Goal: Find specific page/section: Find specific page/section

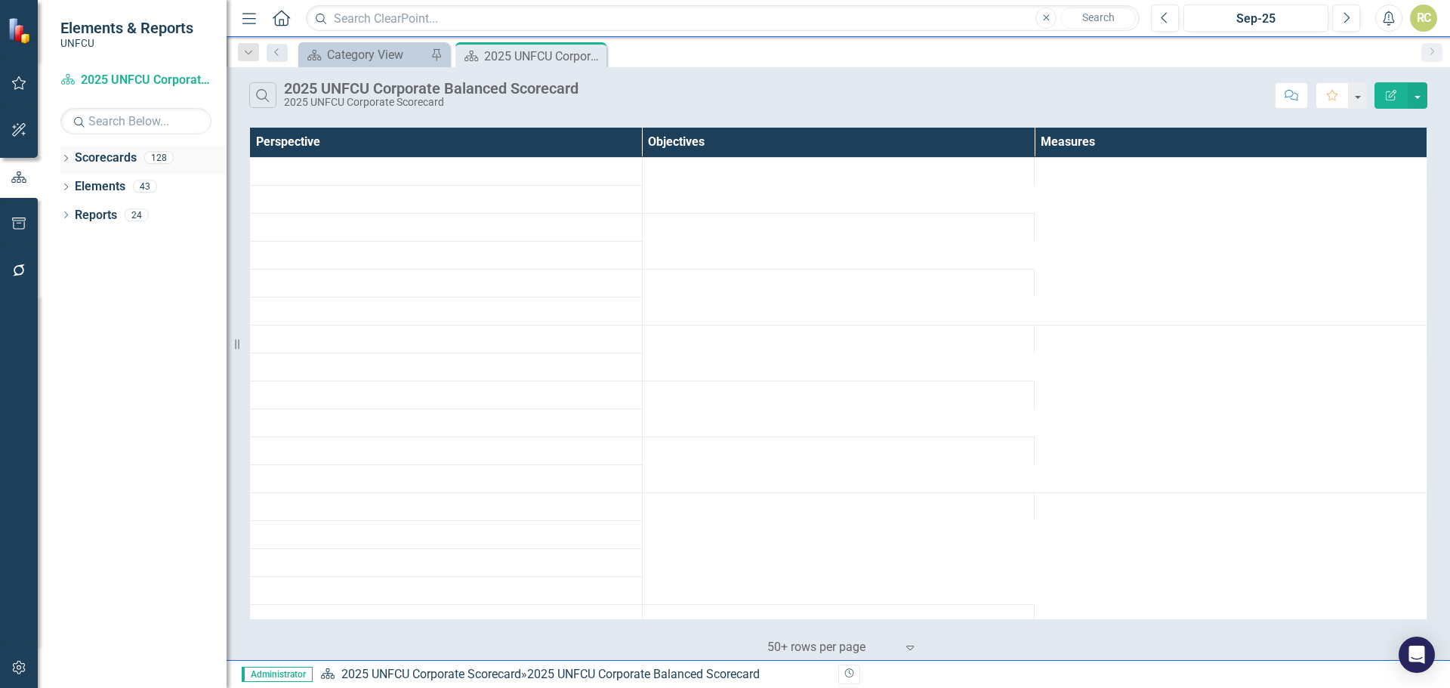
click at [64, 156] on icon "Dropdown" at bounding box center [65, 160] width 11 height 8
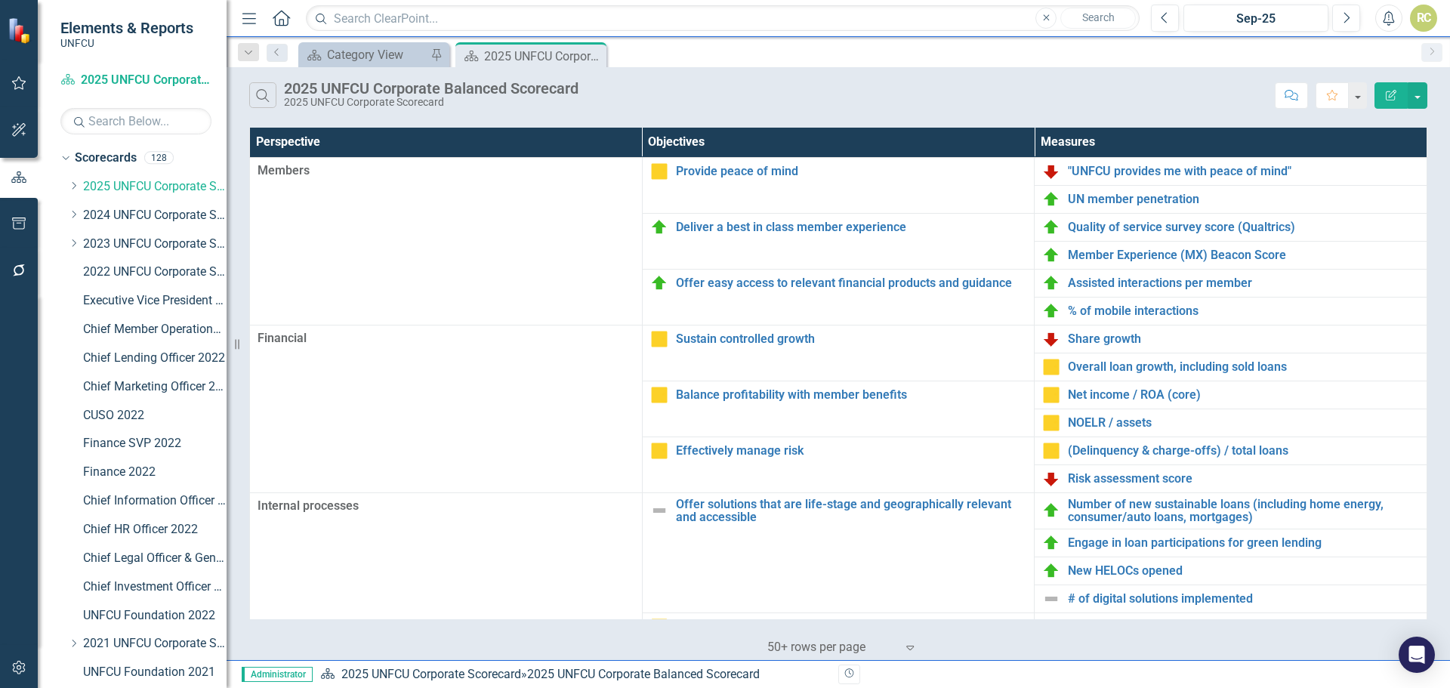
drag, startPoint x: 72, startPoint y: 185, endPoint x: 105, endPoint y: 211, distance: 42.4
click at [72, 185] on icon "Dropdown" at bounding box center [73, 185] width 11 height 9
click at [149, 300] on link "Product Solutions 2025" at bounding box center [162, 300] width 128 height 17
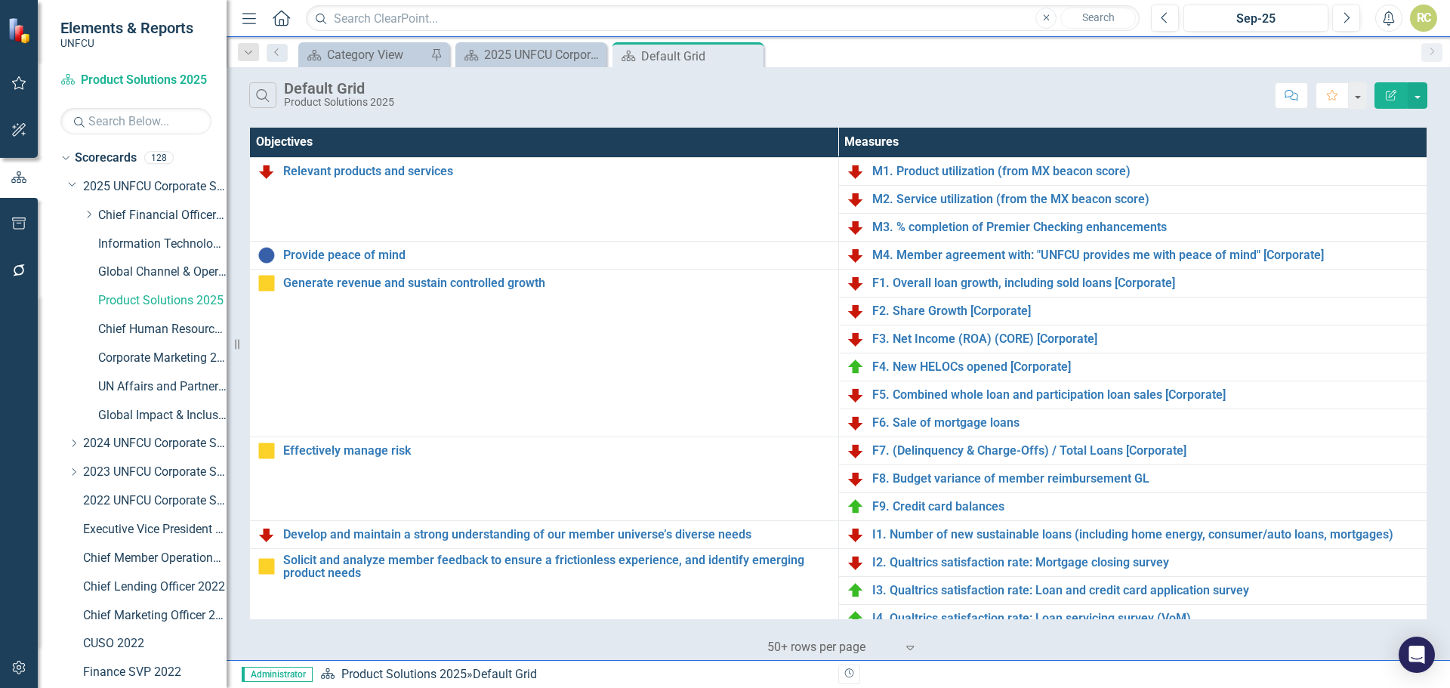
click at [1427, 8] on div "RC" at bounding box center [1423, 18] width 27 height 27
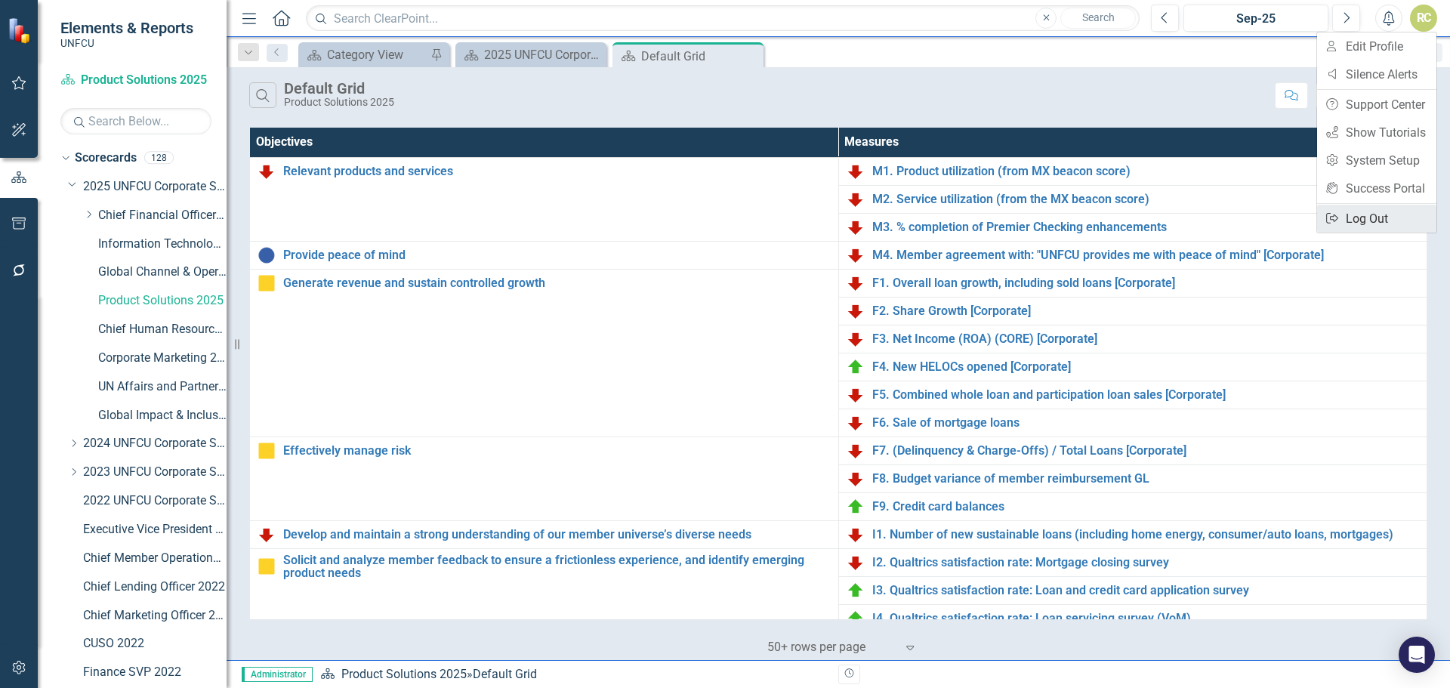
click at [1350, 220] on link "Logout Log Out" at bounding box center [1376, 219] width 119 height 28
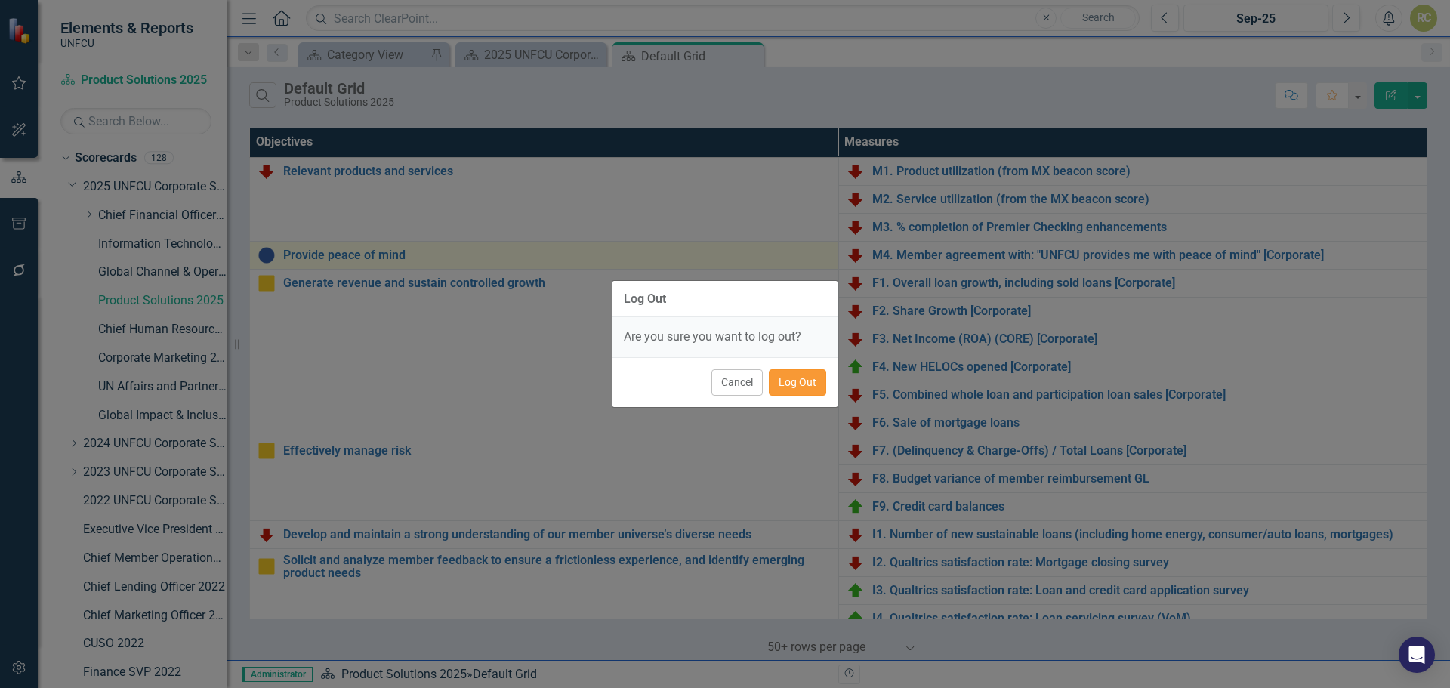
drag, startPoint x: 792, startPoint y: 372, endPoint x: 760, endPoint y: 265, distance: 112.0
click at [793, 372] on button "Log Out" at bounding box center [797, 382] width 57 height 26
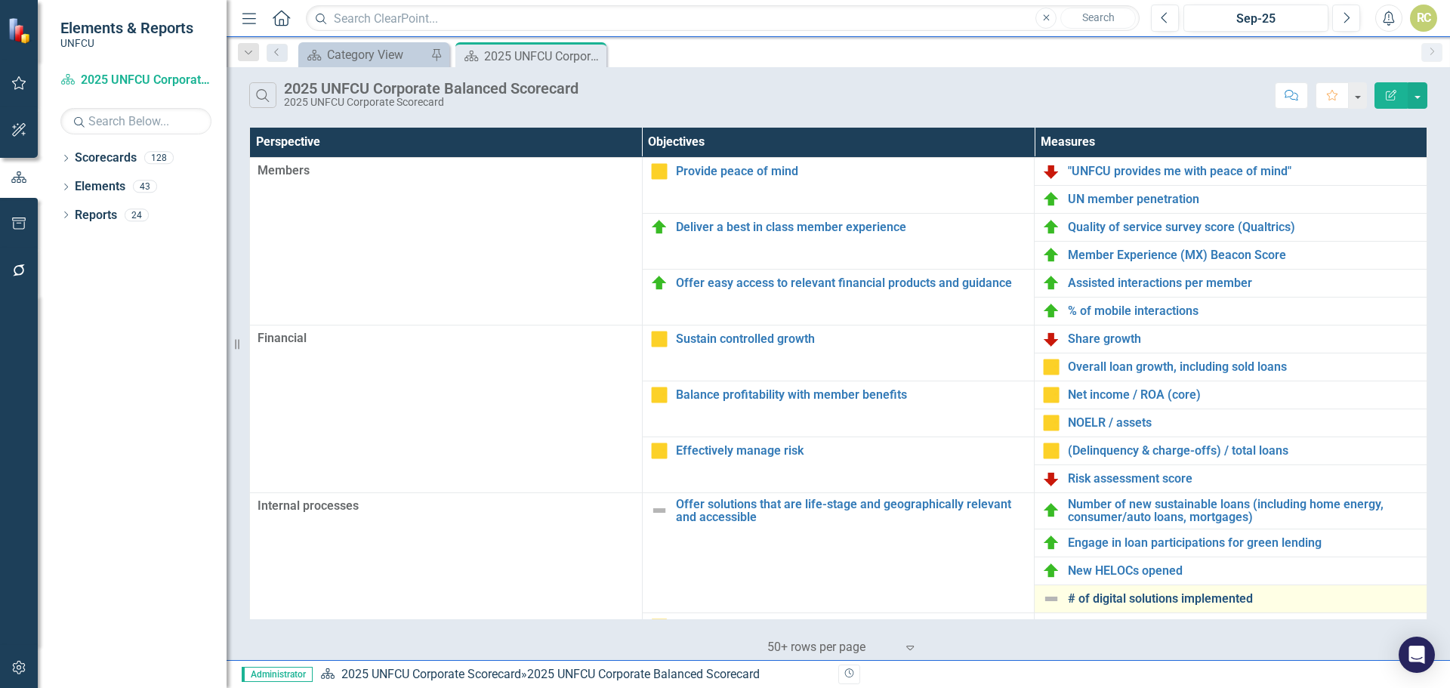
click at [1172, 599] on link "# of digital solutions implemented" at bounding box center [1243, 599] width 351 height 14
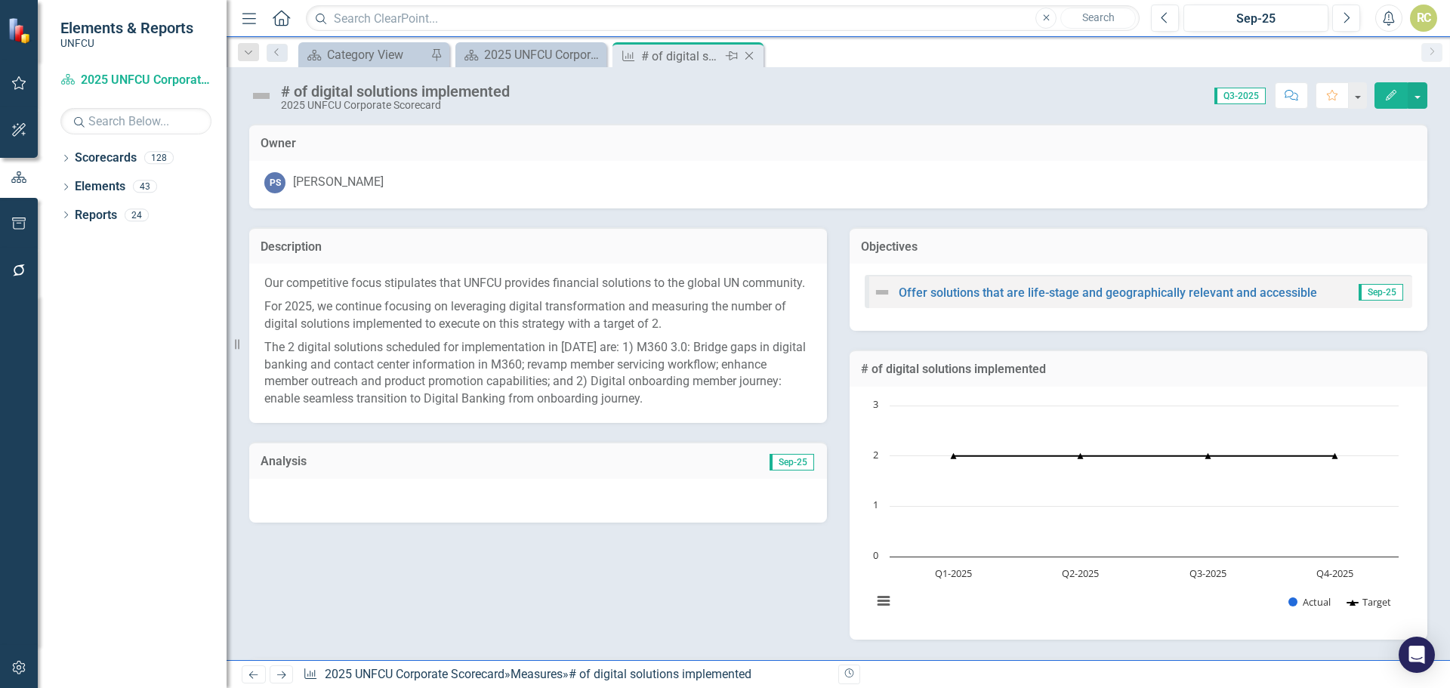
click at [754, 55] on icon "Close" at bounding box center [748, 56] width 15 height 12
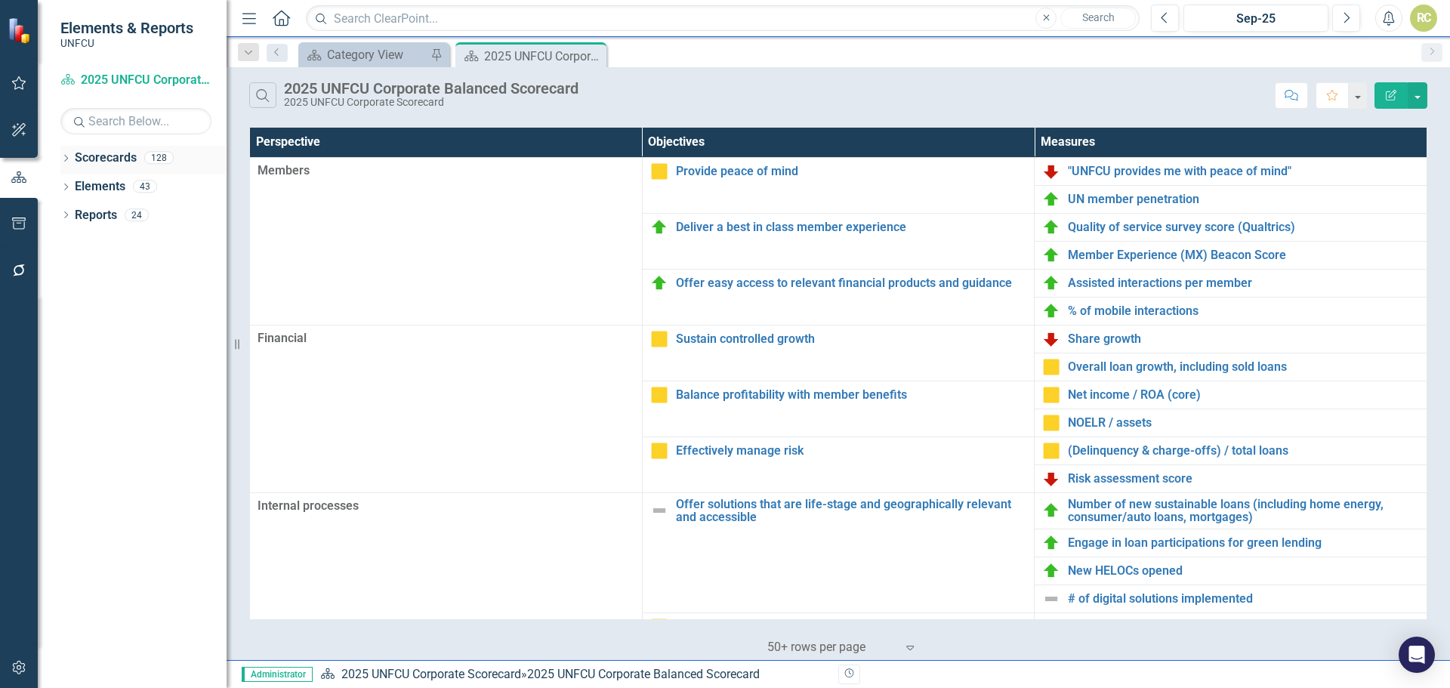
click at [72, 156] on div "Dropdown Scorecards 128" at bounding box center [143, 160] width 166 height 29
click at [69, 156] on icon "Dropdown" at bounding box center [65, 160] width 11 height 8
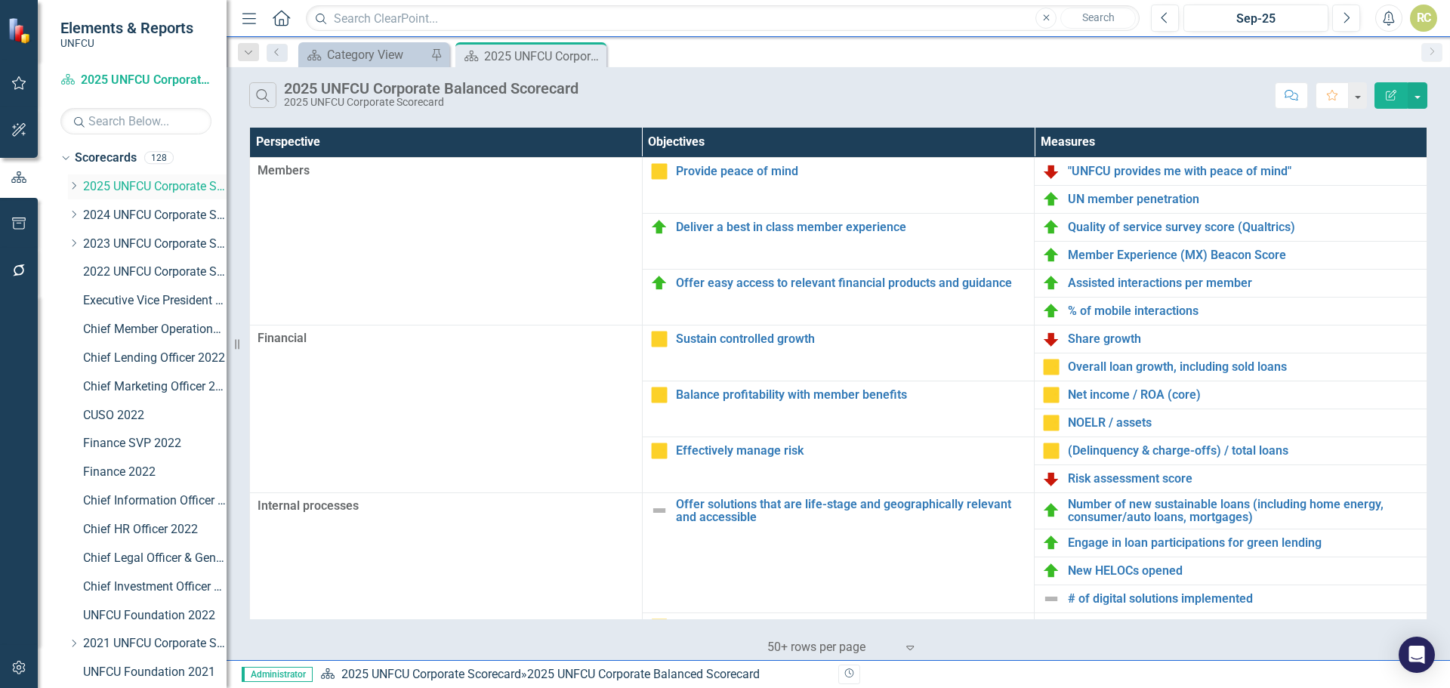
click at [73, 183] on icon at bounding box center [74, 186] width 4 height 8
click at [116, 242] on link "Information Technology & Security 2025" at bounding box center [162, 244] width 128 height 17
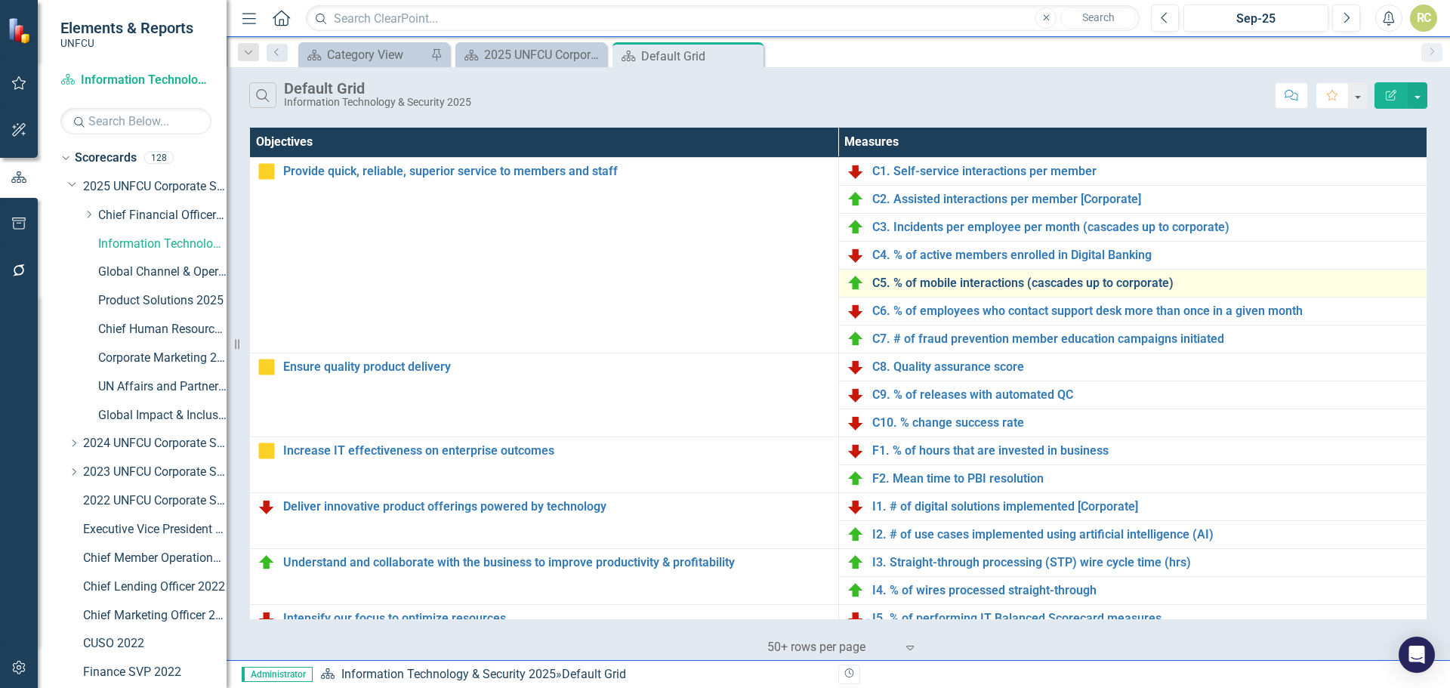
click at [991, 280] on link "C5. % of mobile interactions (cascades up to corporate)" at bounding box center [1145, 283] width 547 height 14
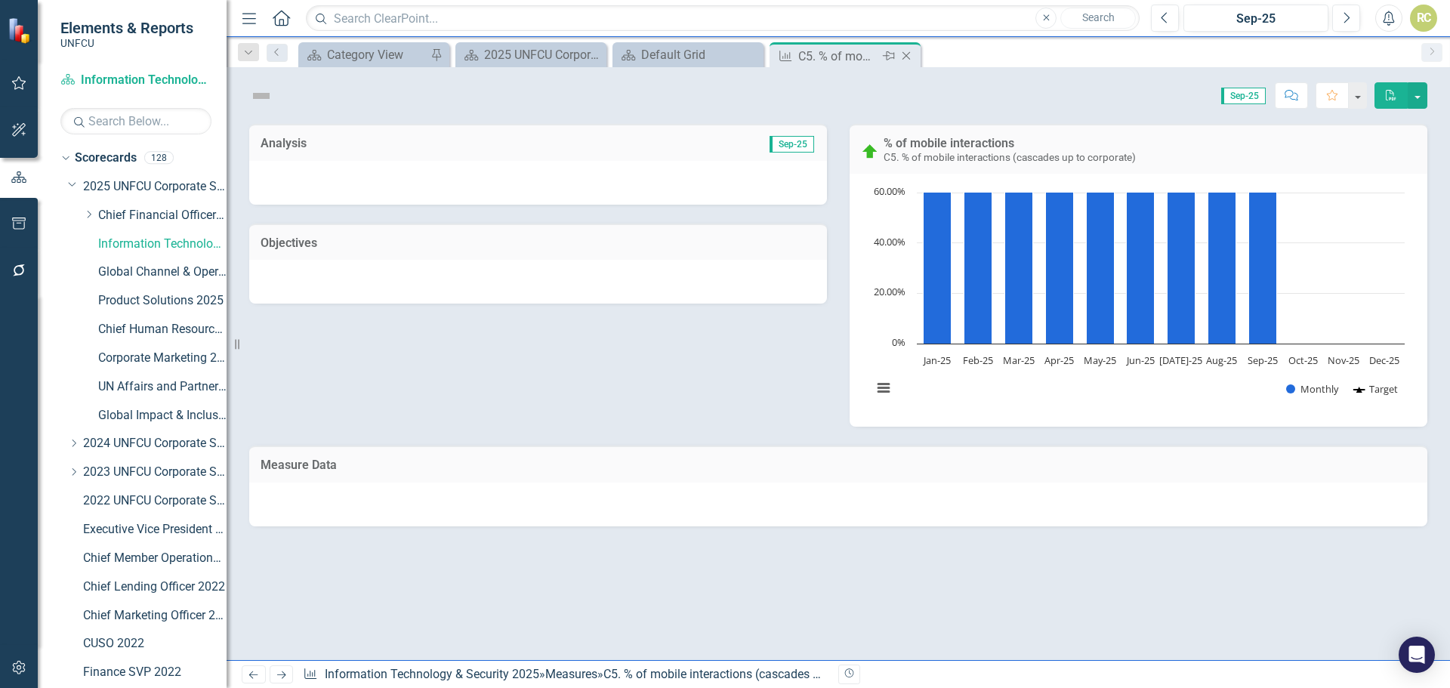
click at [907, 54] on icon "Close" at bounding box center [905, 56] width 15 height 12
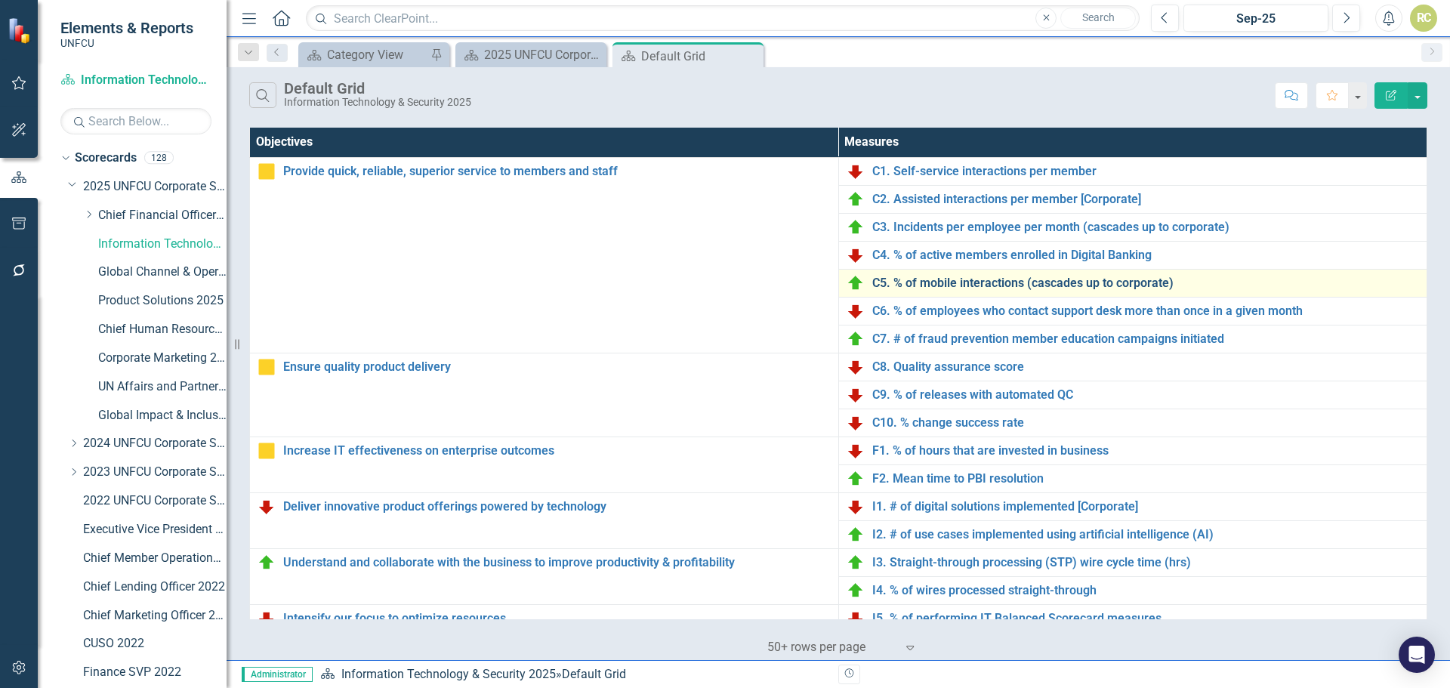
click at [949, 281] on link "C5. % of mobile interactions (cascades up to corporate)" at bounding box center [1145, 283] width 547 height 14
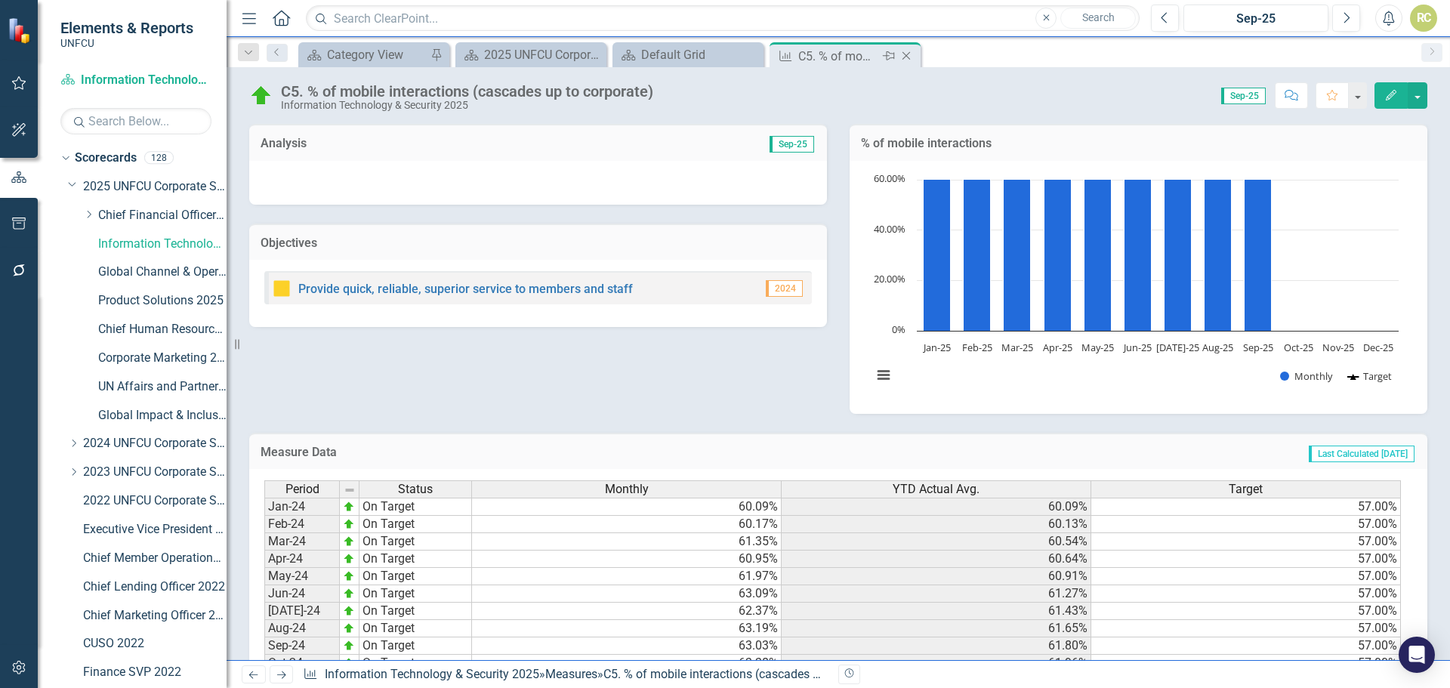
click at [907, 51] on icon "Close" at bounding box center [905, 56] width 15 height 12
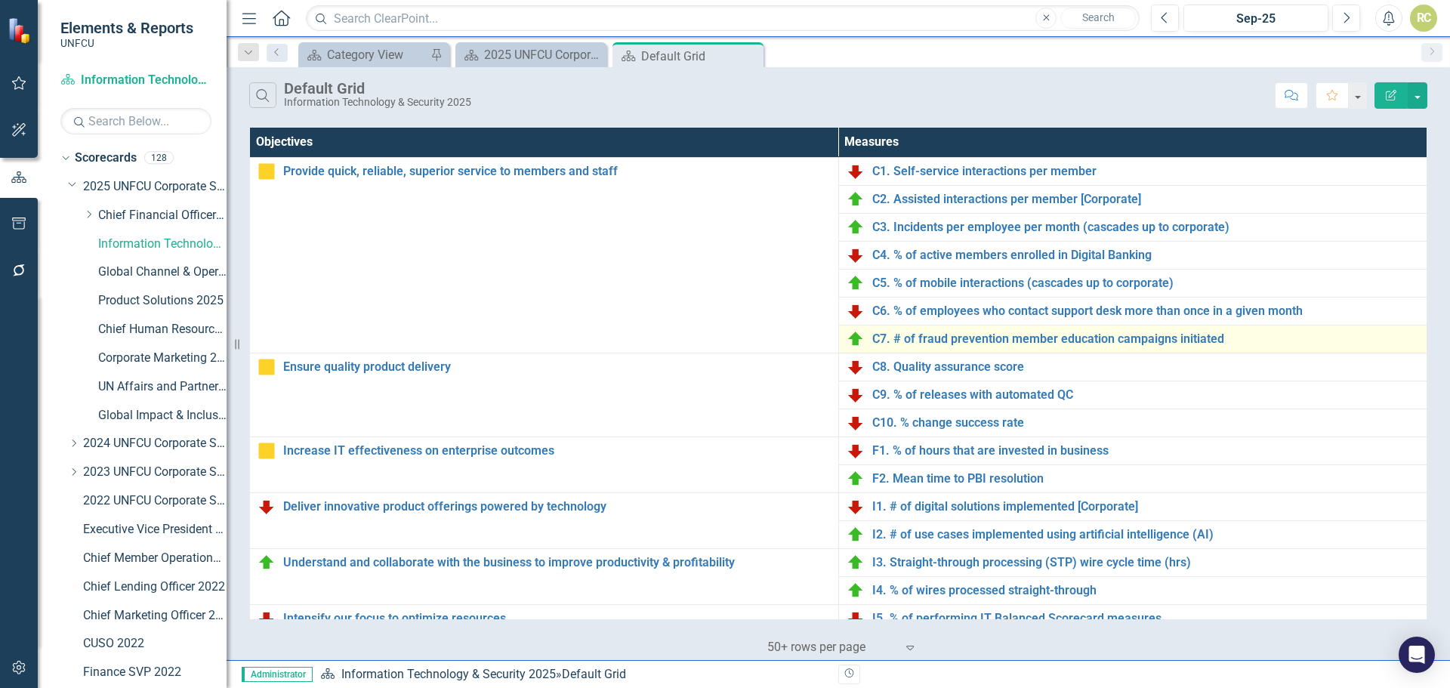
scroll to position [572, 0]
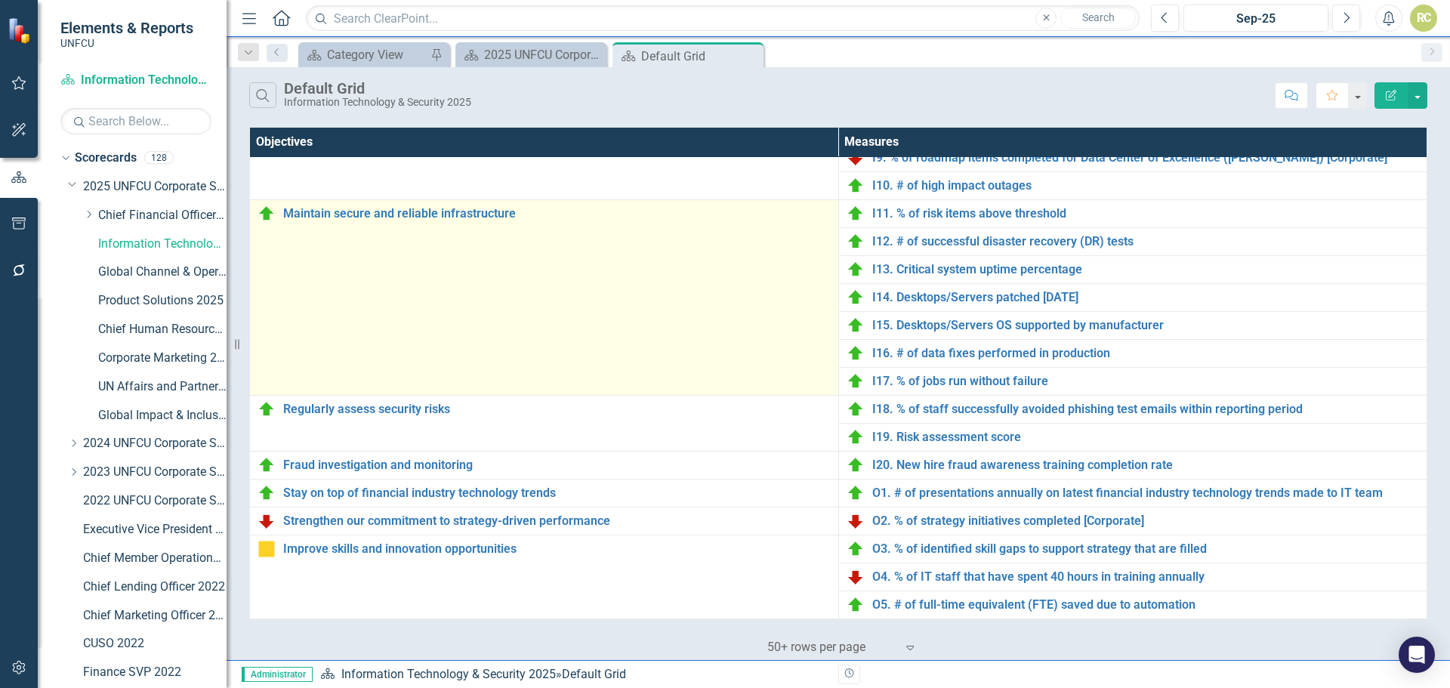
drag, startPoint x: 699, startPoint y: 123, endPoint x: 457, endPoint y: 264, distance: 280.1
click at [457, 264] on td "Maintain secure and reliable infrastructure Link Map View Link Map Edit Edit Ob…" at bounding box center [544, 297] width 589 height 196
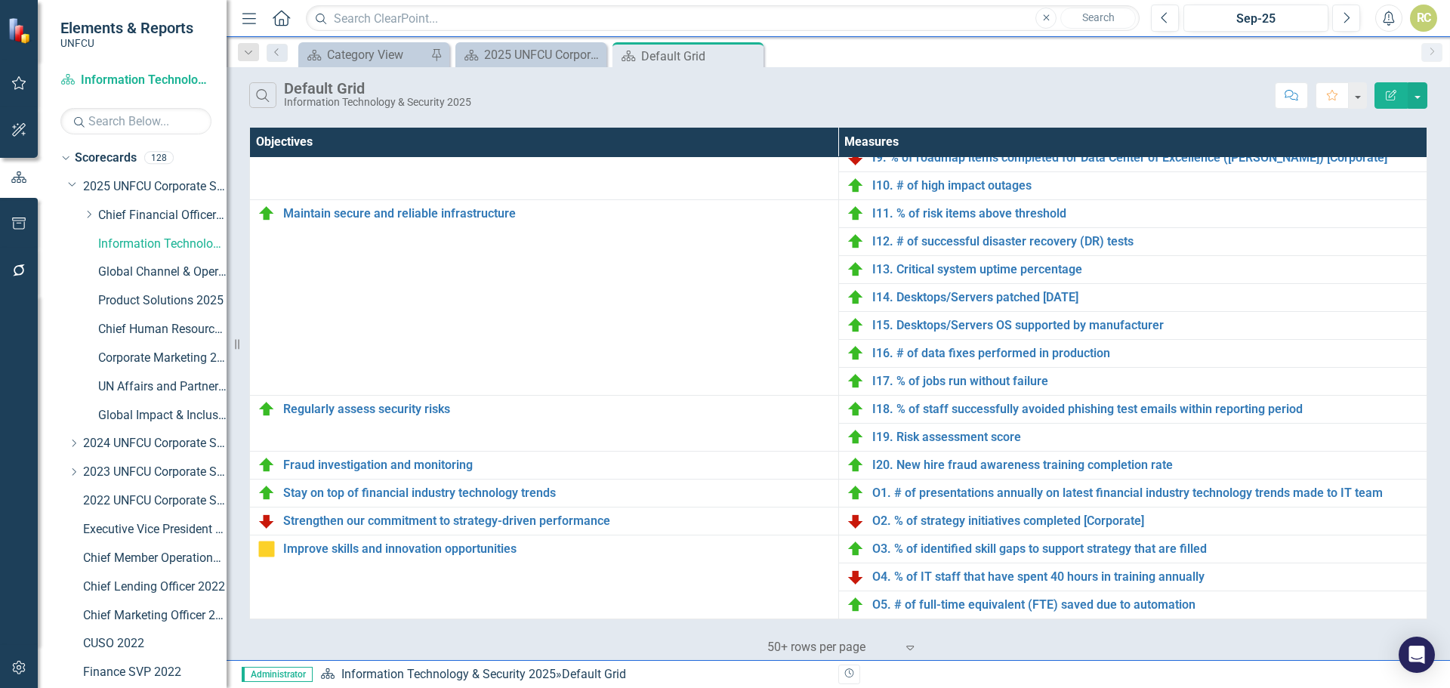
scroll to position [142, 0]
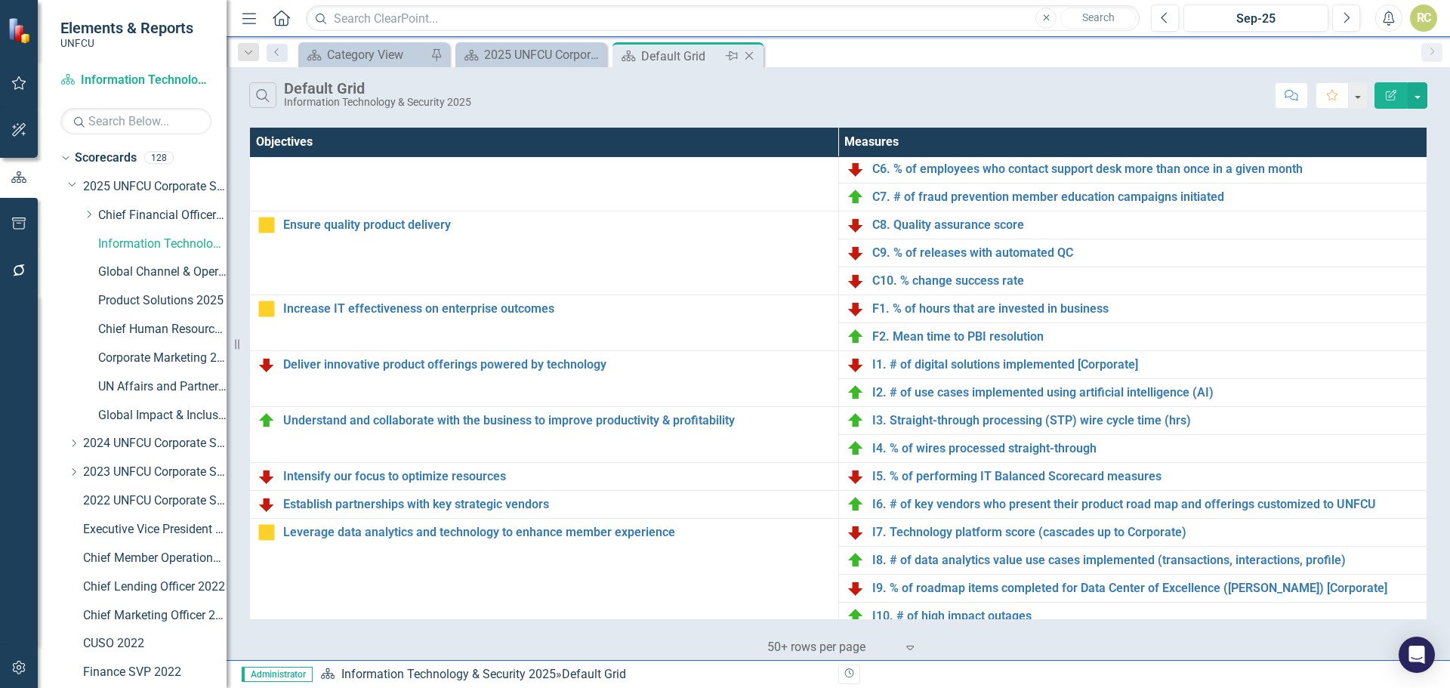
click at [752, 56] on icon "Close" at bounding box center [748, 56] width 15 height 12
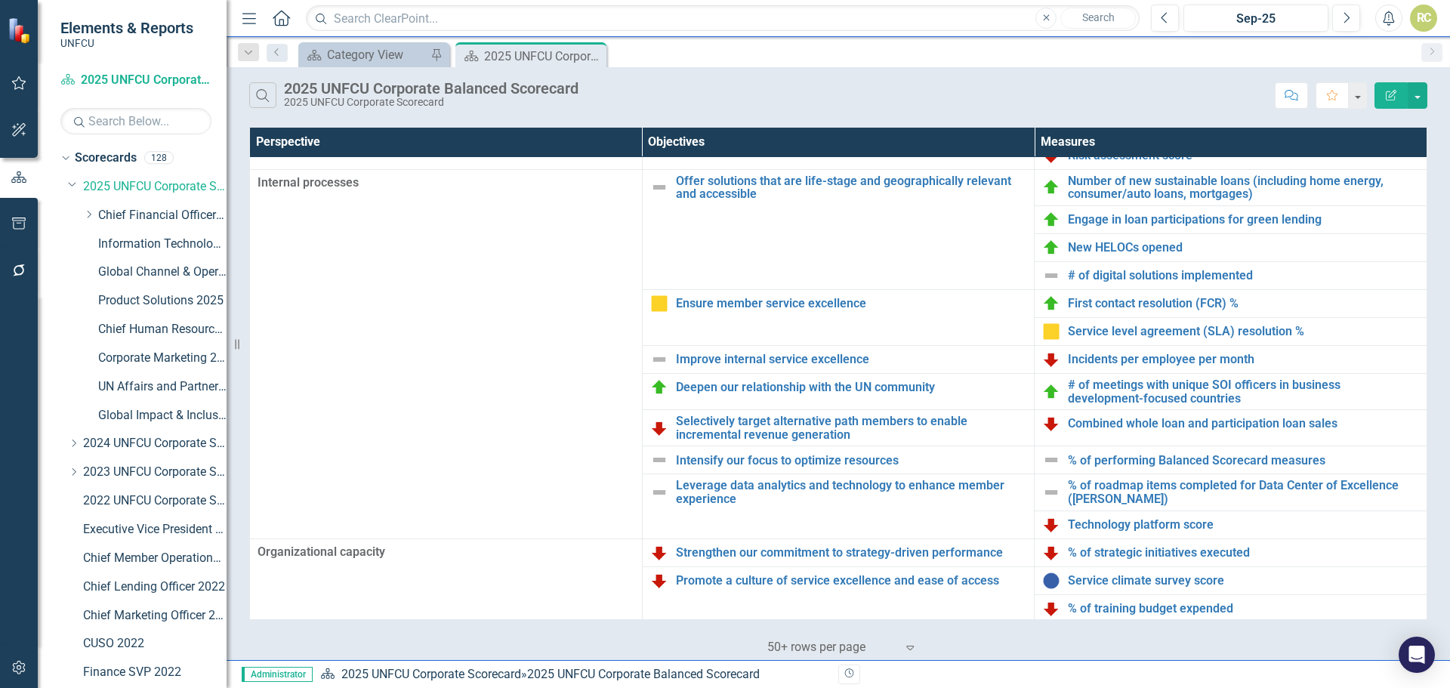
scroll to position [327, 0]
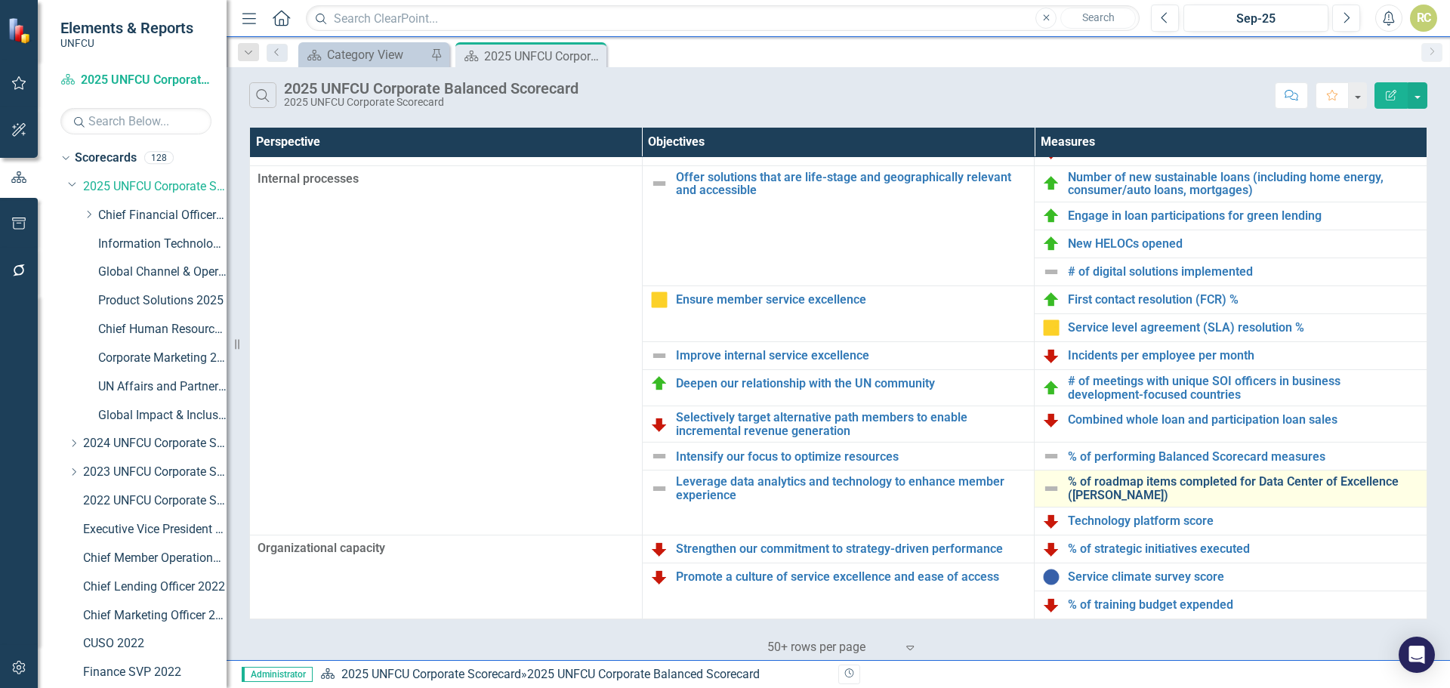
click at [1121, 484] on link "% of roadmap items completed for Data Center of Excellence ([PERSON_NAME])" at bounding box center [1243, 488] width 351 height 26
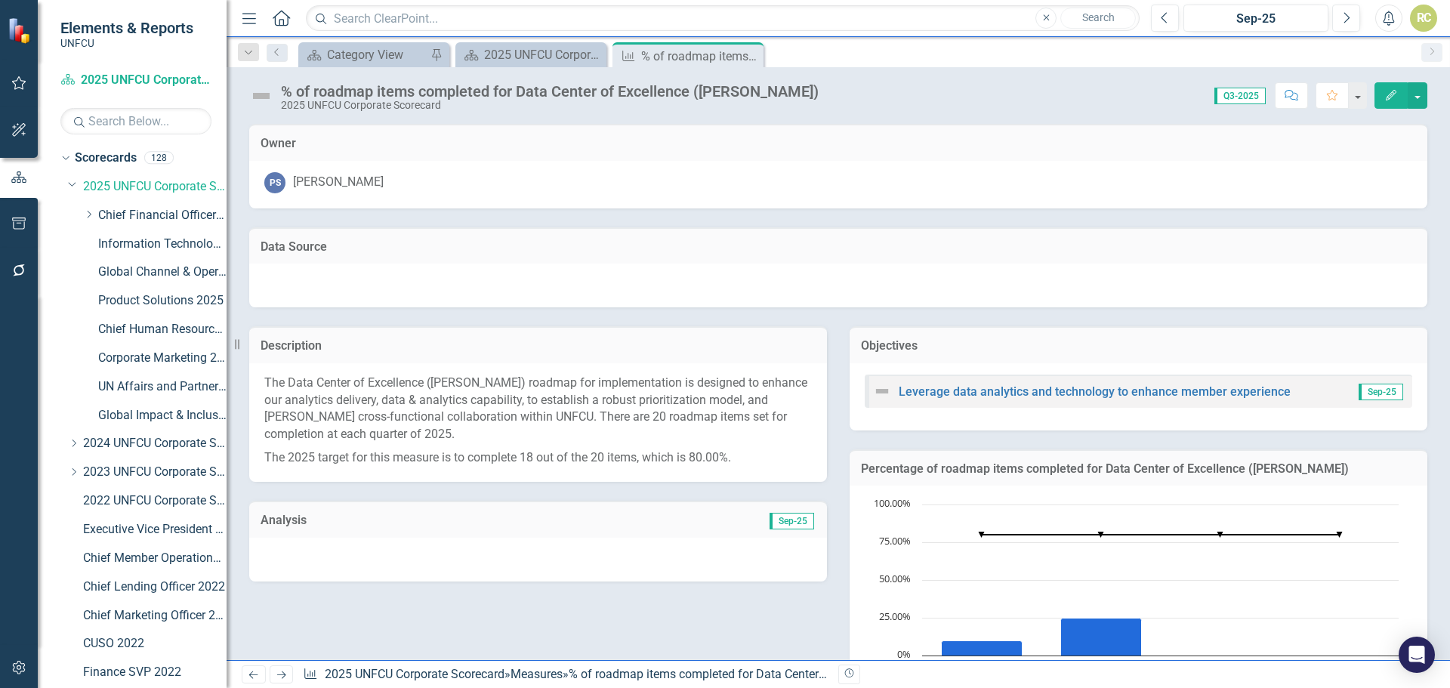
scroll to position [410, 0]
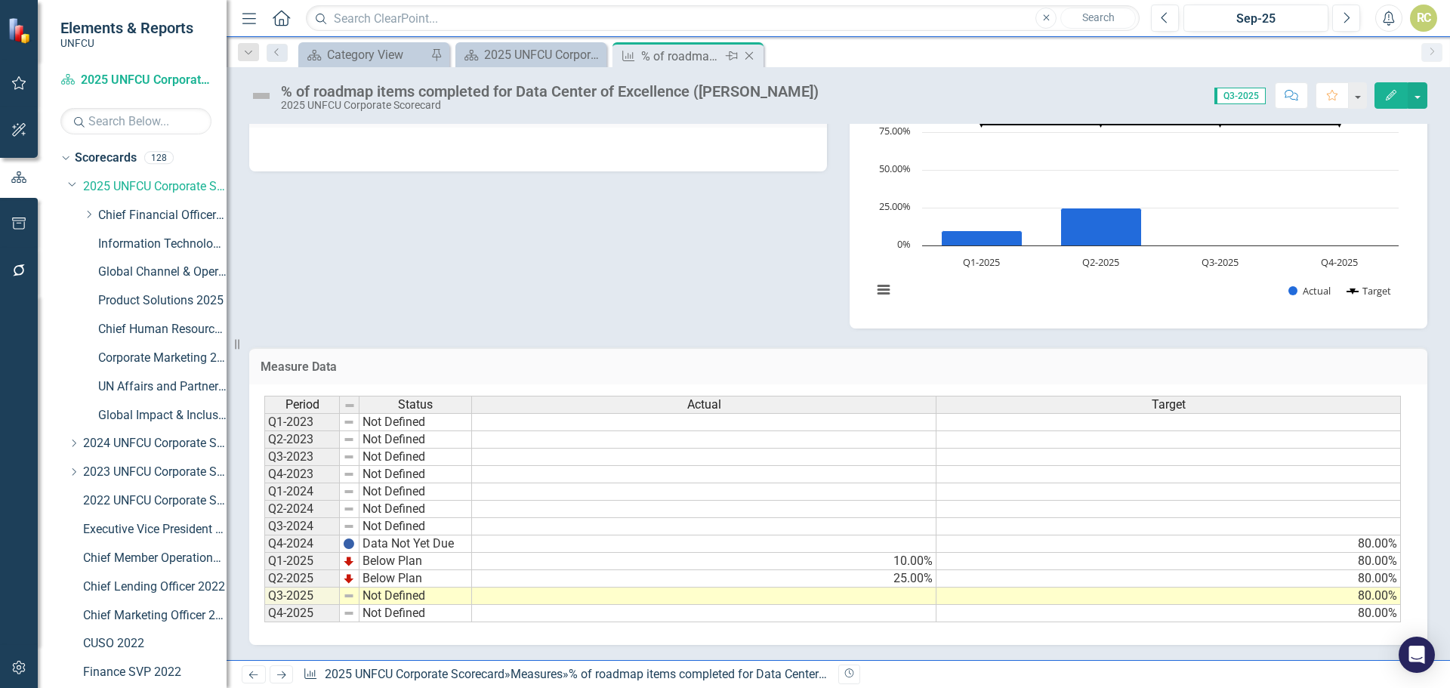
click at [752, 54] on icon "Close" at bounding box center [748, 56] width 15 height 12
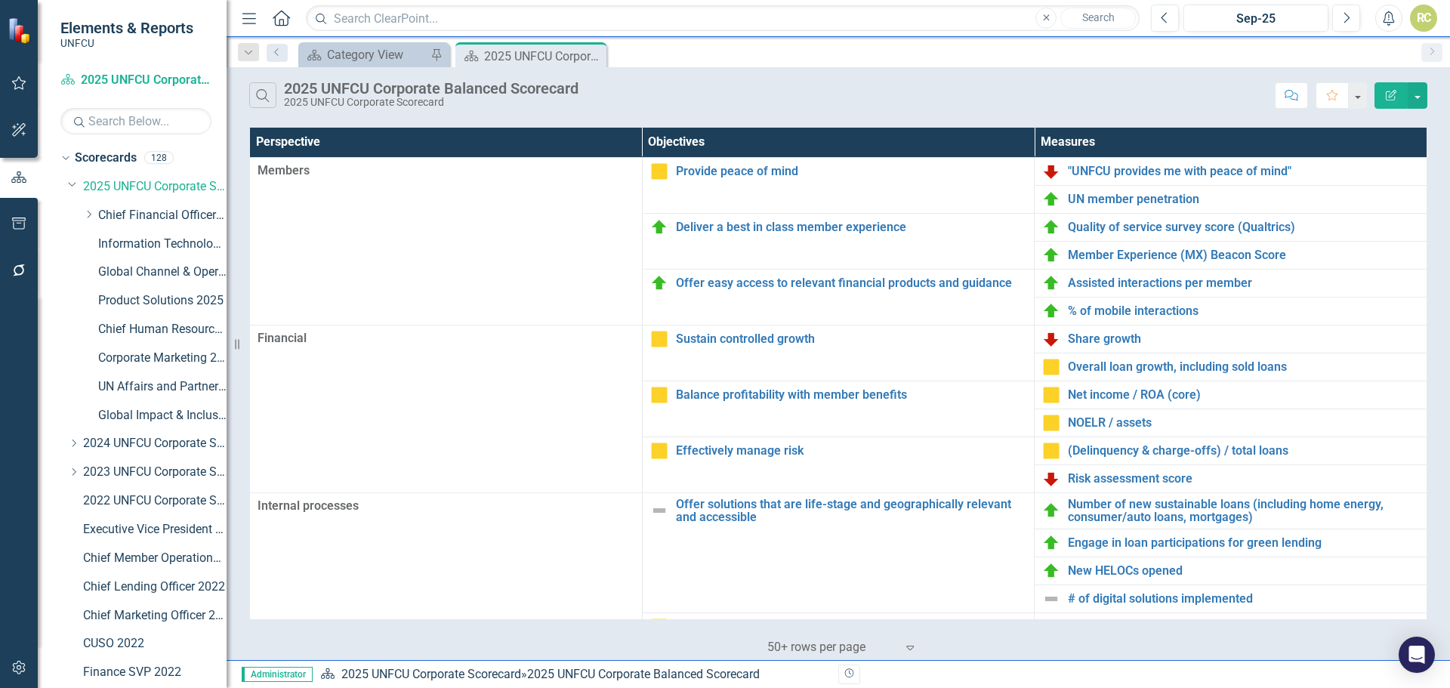
scroll to position [327, 0]
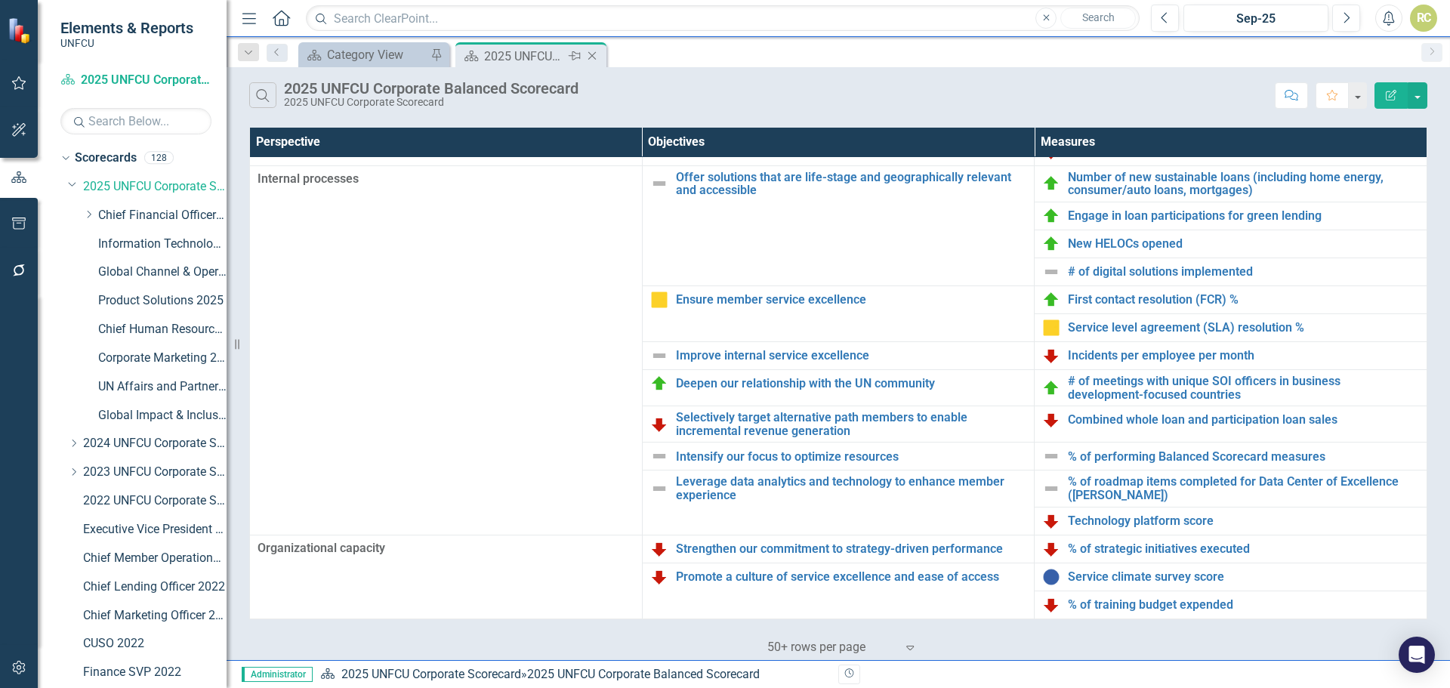
click at [594, 56] on icon "Close" at bounding box center [591, 56] width 15 height 12
